Goal: Information Seeking & Learning: Learn about a topic

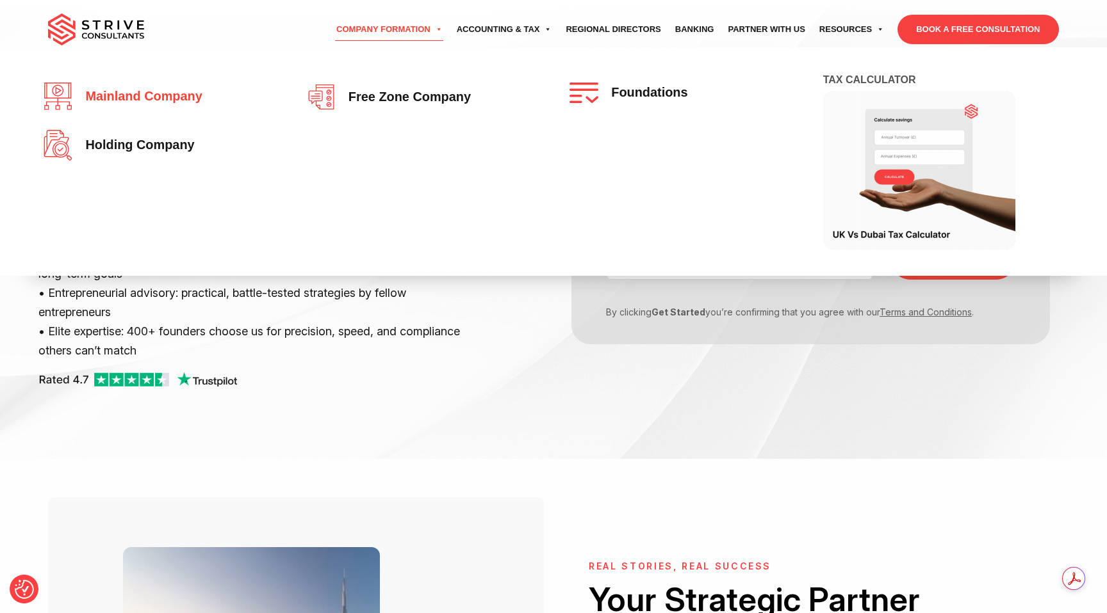
click at [179, 103] on span "Mainland company" at bounding box center [140, 97] width 123 height 14
